Goal: Register for event/course

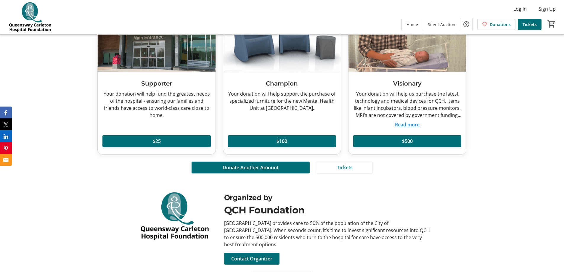
scroll to position [2559, 0]
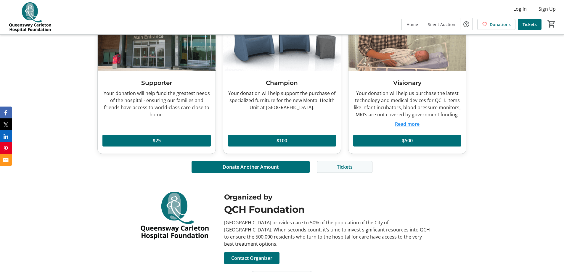
click at [338, 163] on span "Tickets" at bounding box center [345, 166] width 16 height 7
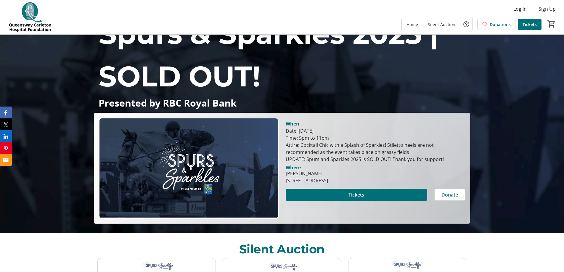
scroll to position [59, 0]
